Goal: Task Accomplishment & Management: Manage account settings

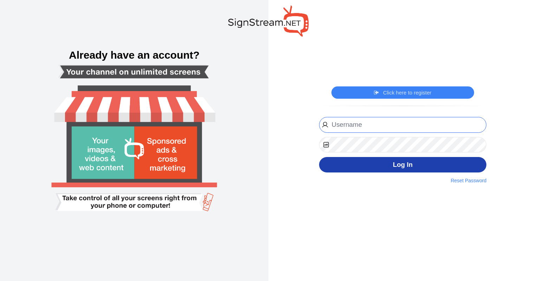
type input "[EMAIL_ADDRESS][PERSON_NAME][DOMAIN_NAME]"
click at [402, 167] on button "Log In" at bounding box center [403, 165] width 168 height 16
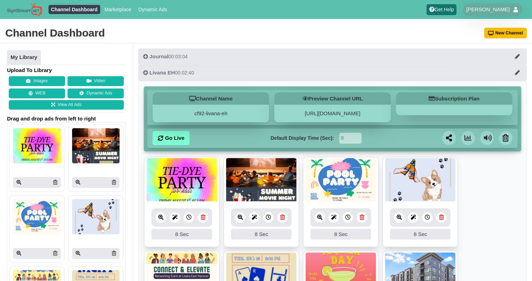
click at [204, 221] on link at bounding box center [203, 217] width 11 height 11
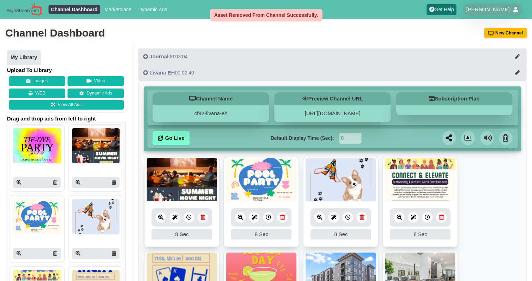
click at [197, 190] on img at bounding box center [182, 180] width 70 height 44
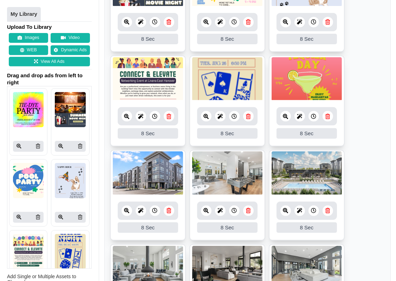
scroll to position [183, 0]
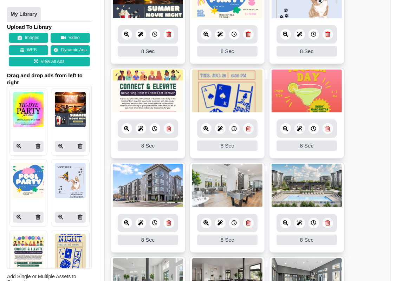
click at [328, 129] on icon at bounding box center [328, 128] width 5 height 5
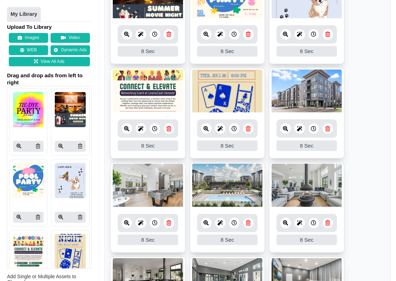
click at [161, 99] on img at bounding box center [148, 92] width 70 height 44
click at [127, 127] on icon at bounding box center [126, 128] width 5 height 5
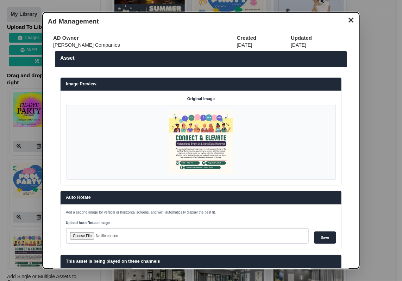
click at [347, 21] on button "✕" at bounding box center [351, 19] width 14 height 11
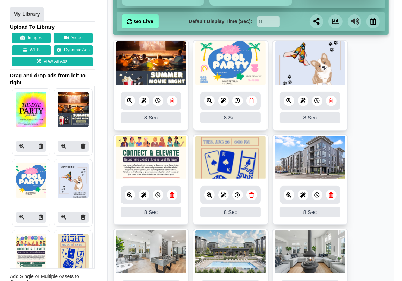
scroll to position [113, 0]
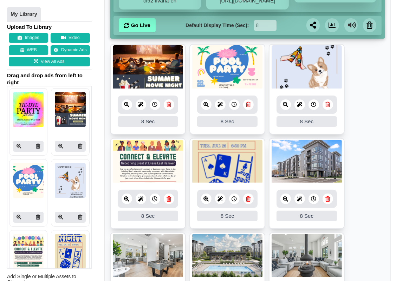
click at [286, 103] on icon at bounding box center [285, 104] width 5 height 5
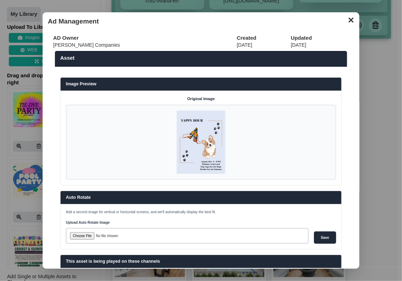
click at [344, 23] on button "✕" at bounding box center [351, 19] width 14 height 11
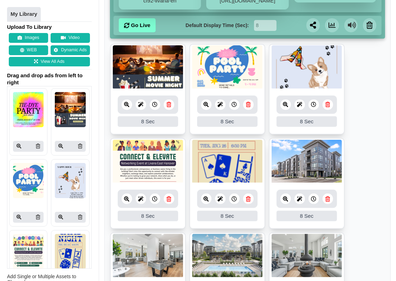
click at [327, 106] on icon at bounding box center [328, 104] width 5 height 5
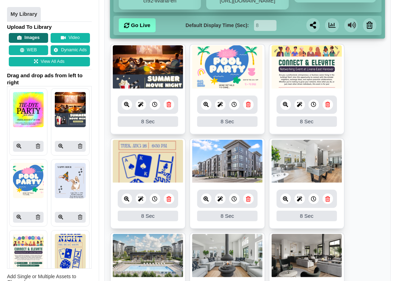
click at [27, 38] on button "Images" at bounding box center [28, 38] width 39 height 10
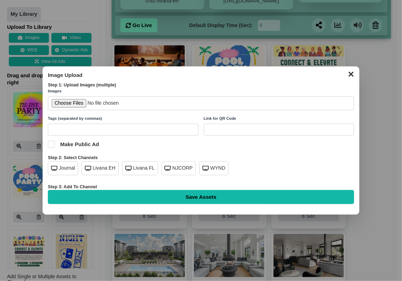
click at [96, 170] on div "Livana EH" at bounding box center [100, 168] width 37 height 14
click at [69, 105] on input "file" at bounding box center [201, 103] width 306 height 14
type input "C:\fakepath\Yappy Hour 9.5.25.png"
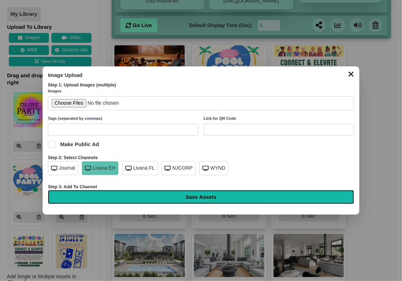
click at [224, 197] on input "Save Assets" at bounding box center [201, 197] width 306 height 14
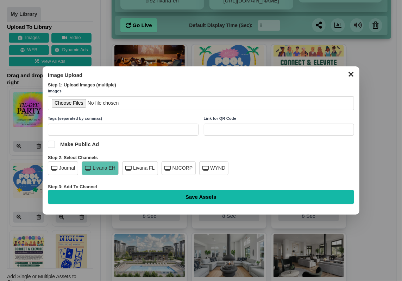
type input "Saving..."
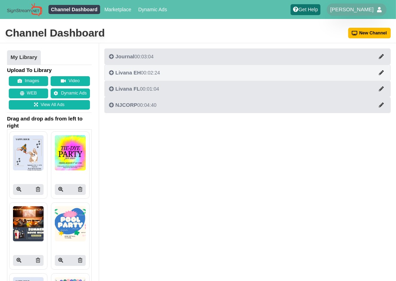
click at [111, 74] on icon "button" at bounding box center [111, 72] width 5 height 5
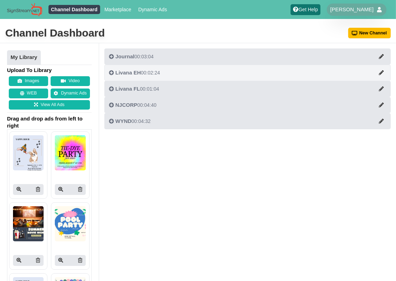
click at [111, 73] on icon "button" at bounding box center [111, 72] width 5 height 5
click at [129, 71] on span "Livana EH" at bounding box center [128, 73] width 26 height 6
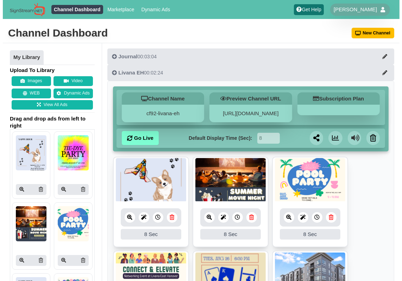
scroll to position [107, 0]
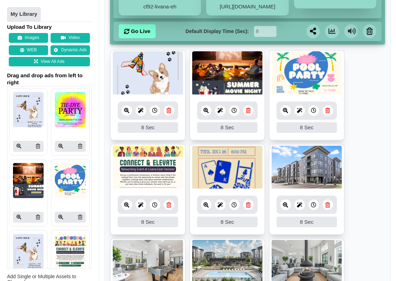
drag, startPoint x: 38, startPoint y: 38, endPoint x: 43, endPoint y: 39, distance: 4.6
click at [38, 38] on button "Images" at bounding box center [28, 38] width 39 height 10
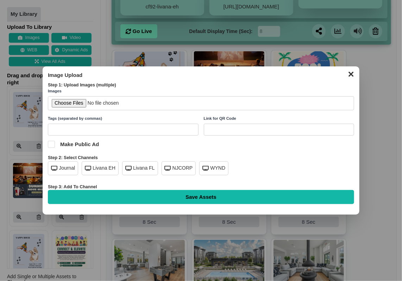
click at [96, 169] on div "Livana EH" at bounding box center [100, 168] width 37 height 14
click at [68, 104] on input "file" at bounding box center [201, 103] width 306 height 14
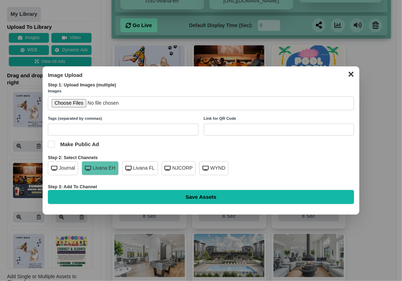
type input "C:\fakepath\Back to School Goodie Bags 9.4.25.png"
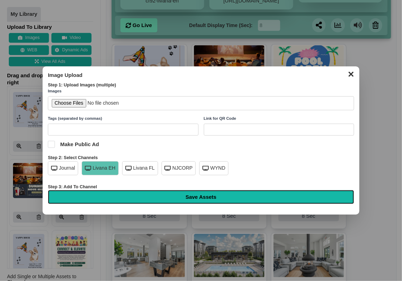
click at [218, 197] on input "Save Assets" at bounding box center [201, 197] width 306 height 14
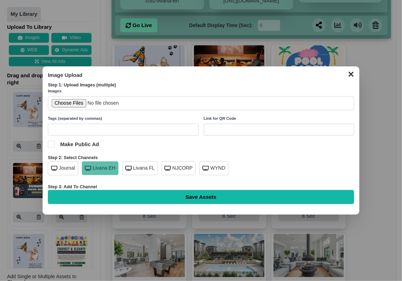
type input "Saving..."
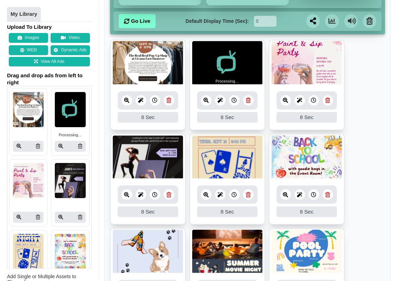
scroll to position [106, 0]
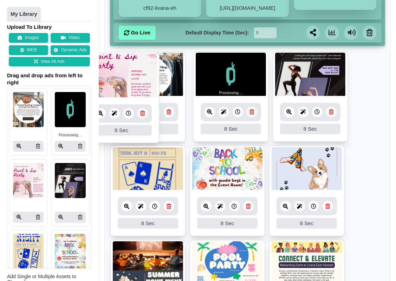
drag, startPoint x: 309, startPoint y: 84, endPoint x: 128, endPoint y: 86, distance: 181.1
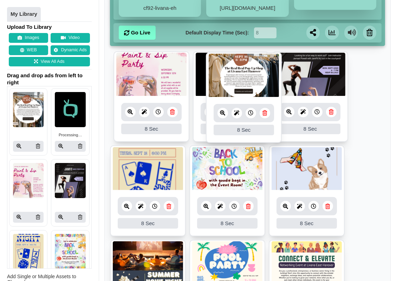
drag, startPoint x: 158, startPoint y: 91, endPoint x: 255, endPoint y: 92, distance: 96.7
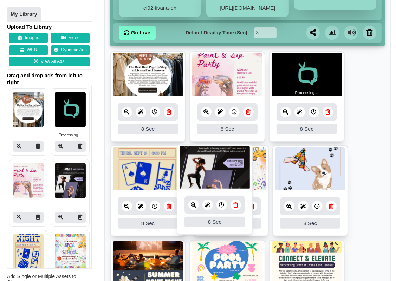
drag, startPoint x: 168, startPoint y: 174, endPoint x: 242, endPoint y: 172, distance: 74.2
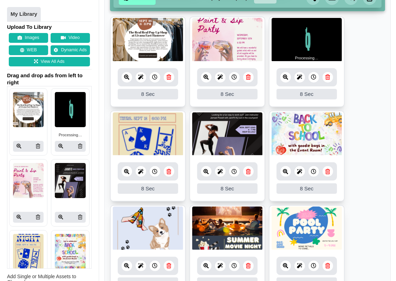
scroll to position [141, 0]
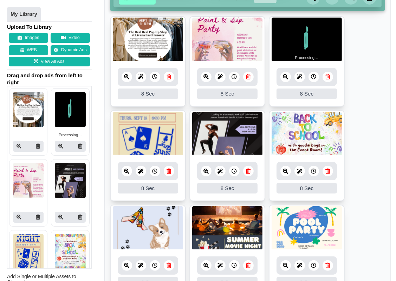
click at [330, 139] on img at bounding box center [307, 134] width 70 height 44
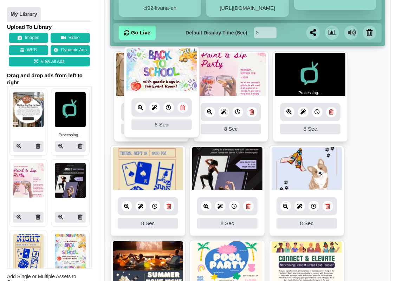
drag, startPoint x: 317, startPoint y: 174, endPoint x: 176, endPoint y: 76, distance: 171.7
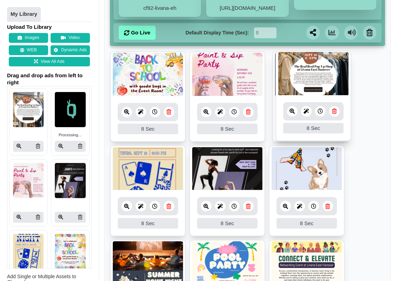
drag, startPoint x: 215, startPoint y: 88, endPoint x: 297, endPoint y: 88, distance: 82.3
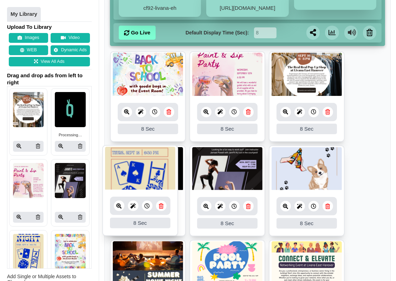
drag, startPoint x: 239, startPoint y: 167, endPoint x: 142, endPoint y: 170, distance: 96.4
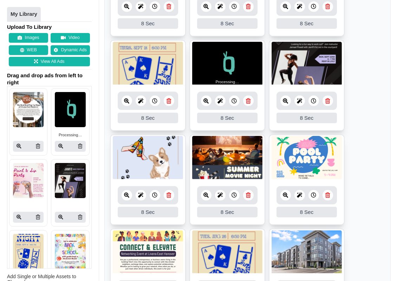
scroll to position [141, 0]
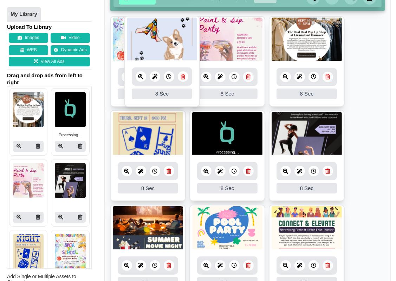
drag, startPoint x: 162, startPoint y: 221, endPoint x: 184, endPoint y: 30, distance: 192.6
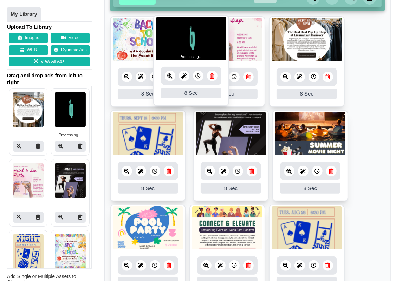
drag, startPoint x: 215, startPoint y: 129, endPoint x: 179, endPoint y: 34, distance: 101.5
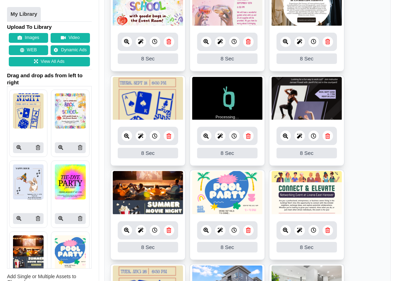
click at [27, 184] on img at bounding box center [28, 182] width 31 height 35
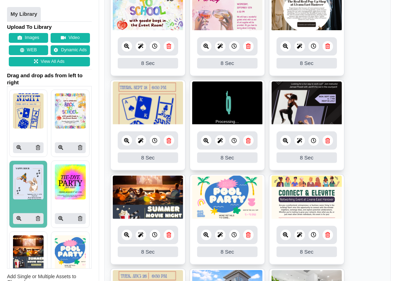
scroll to position [176, 0]
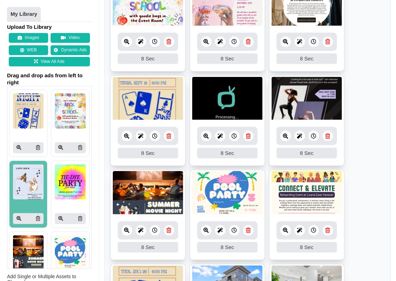
drag, startPoint x: 249, startPoint y: 136, endPoint x: 252, endPoint y: 135, distance: 3.8
click at [249, 136] on icon at bounding box center [248, 136] width 5 height 5
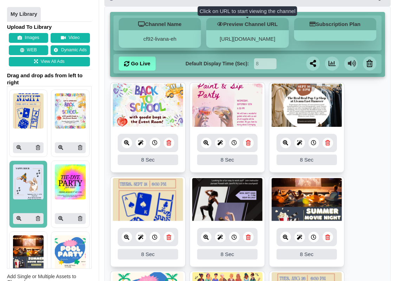
scroll to position [70, 0]
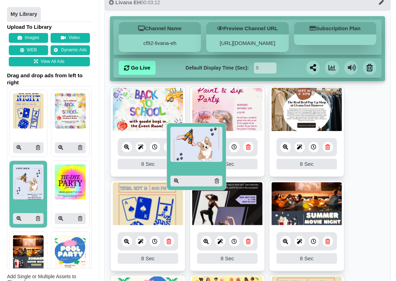
drag, startPoint x: 24, startPoint y: 184, endPoint x: 181, endPoint y: 147, distance: 161.8
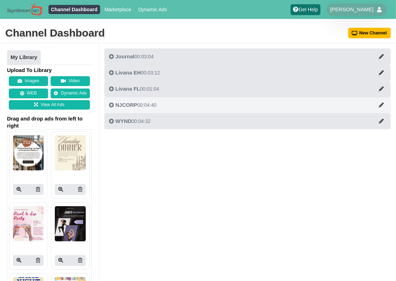
drag, startPoint x: 111, startPoint y: 75, endPoint x: 192, endPoint y: 107, distance: 86.8
click at [111, 75] on icon "button" at bounding box center [111, 72] width 5 height 5
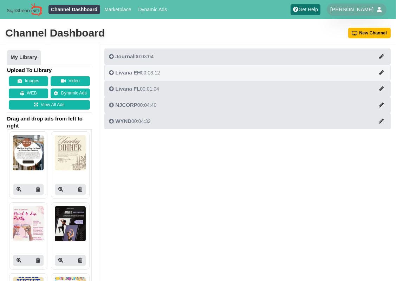
click at [110, 74] on icon "button" at bounding box center [111, 72] width 5 height 5
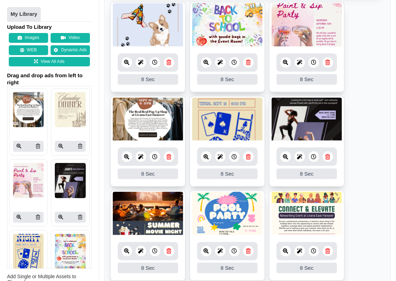
scroll to position [141, 0]
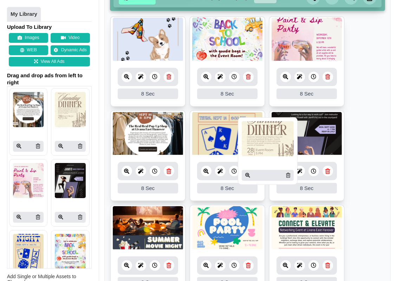
drag, startPoint x: 217, startPoint y: 156, endPoint x: 254, endPoint y: 146, distance: 38.1
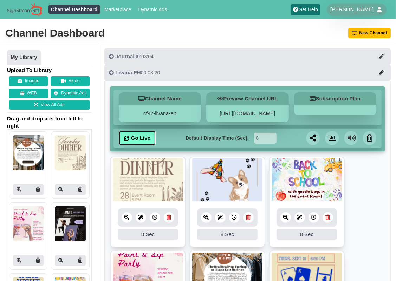
click at [126, 134] on link "Go Live" at bounding box center [137, 138] width 37 height 14
